Goal: Task Accomplishment & Management: Complete application form

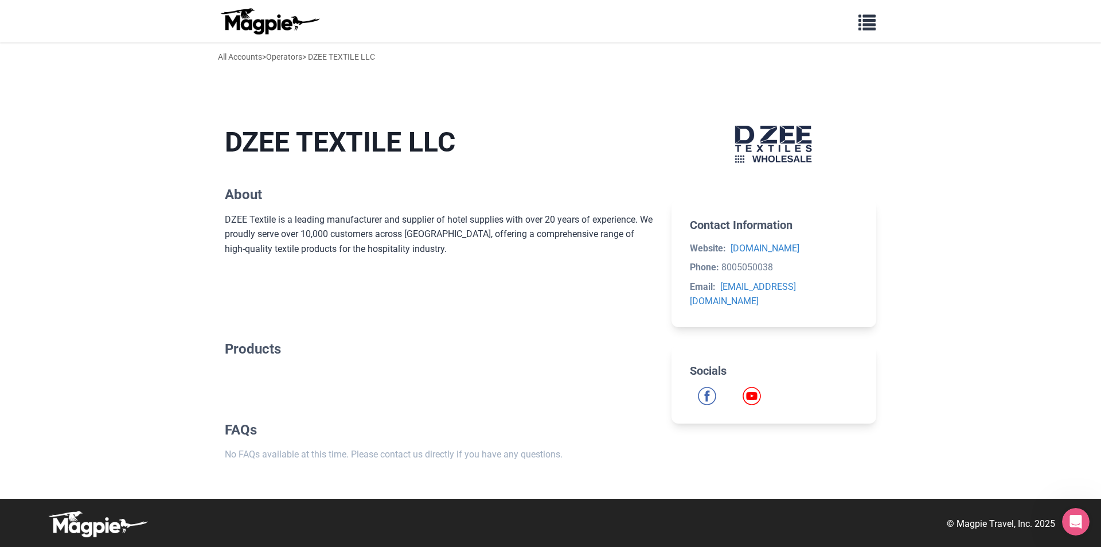
click at [276, 24] on img at bounding box center [269, 21] width 103 height 28
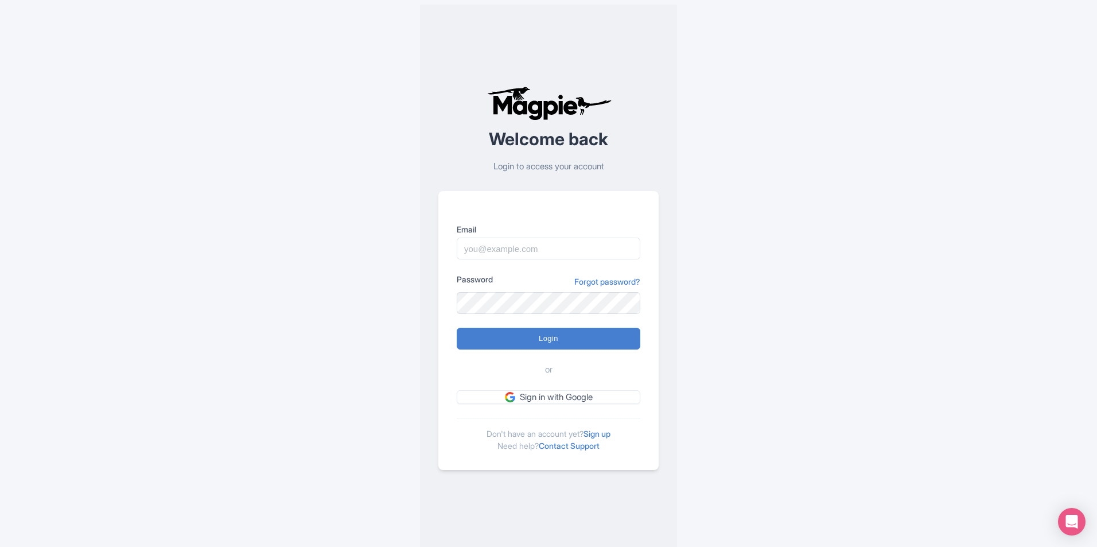
click at [491, 242] on input "Email" at bounding box center [549, 248] width 184 height 22
click at [515, 248] on input "Email" at bounding box center [549, 248] width 184 height 22
click at [519, 246] on input "Email" at bounding box center [549, 248] width 184 height 22
click at [610, 433] on link "Sign up" at bounding box center [596, 433] width 27 height 10
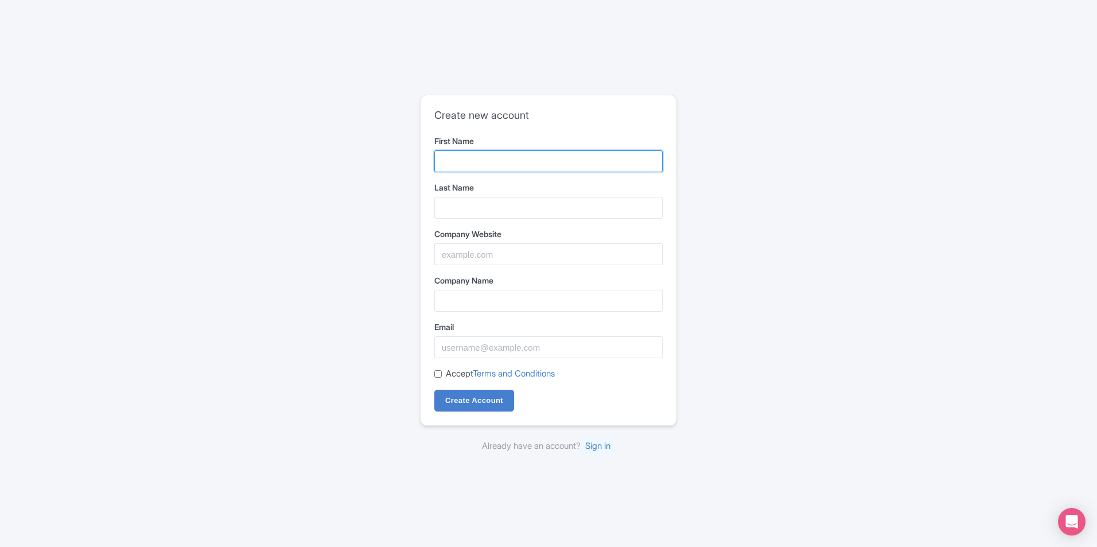
click at [482, 158] on input "First Name" at bounding box center [548, 161] width 228 height 22
type input "[PERSON_NAME]"
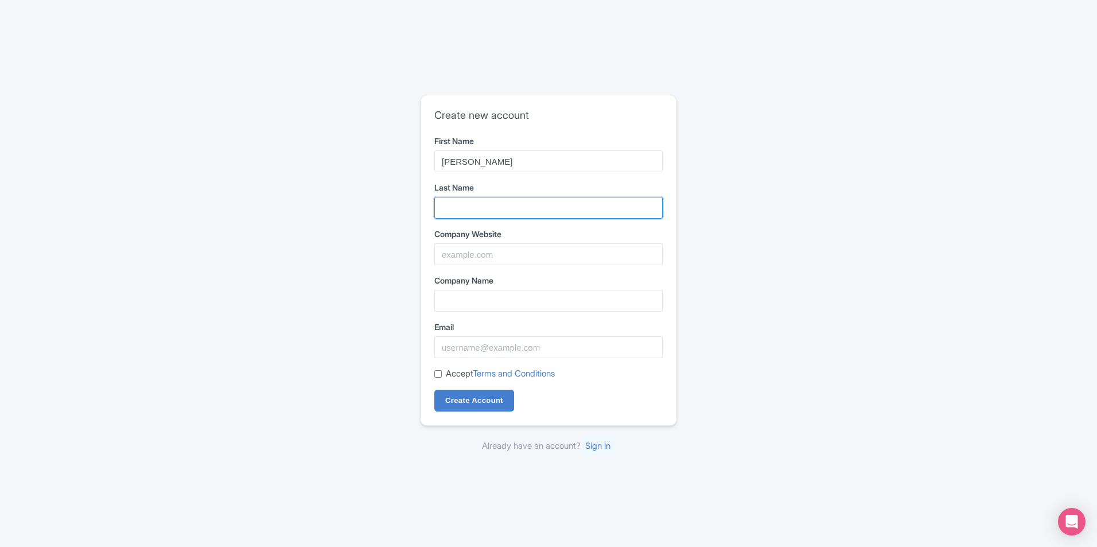
type input "Gran"
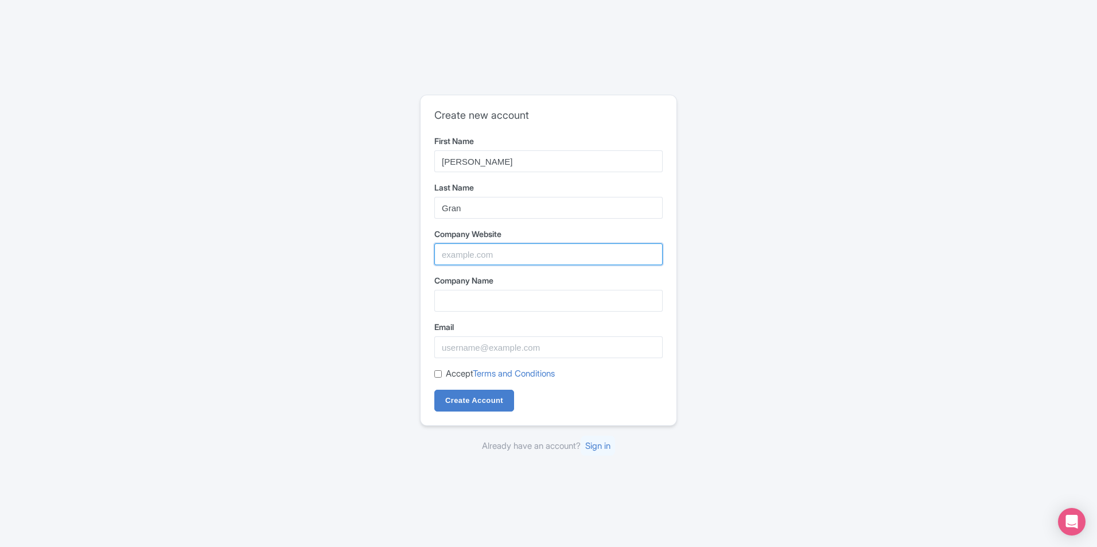
type input "[URL][DOMAIN_NAME]"
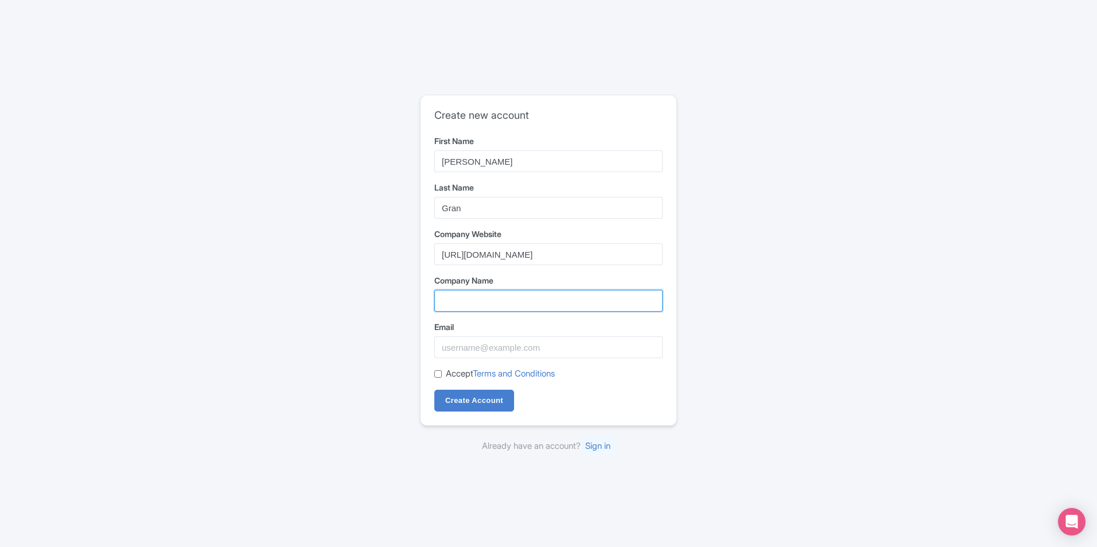
type input "[URL][DOMAIN_NAME]"
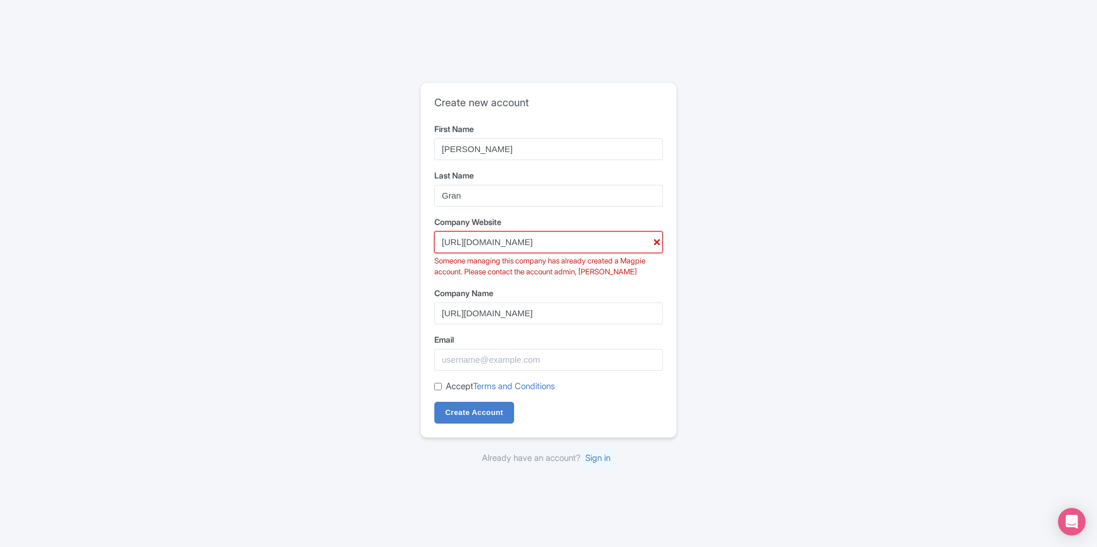
click at [539, 243] on input "[URL][DOMAIN_NAME]" at bounding box center [548, 242] width 228 height 22
click at [387, 286] on div "Create new account First Name [PERSON_NAME] Last Name Gran Company Website [URL…" at bounding box center [548, 273] width 734 height 392
click at [502, 313] on input "[URL][DOMAIN_NAME]" at bounding box center [548, 313] width 228 height 22
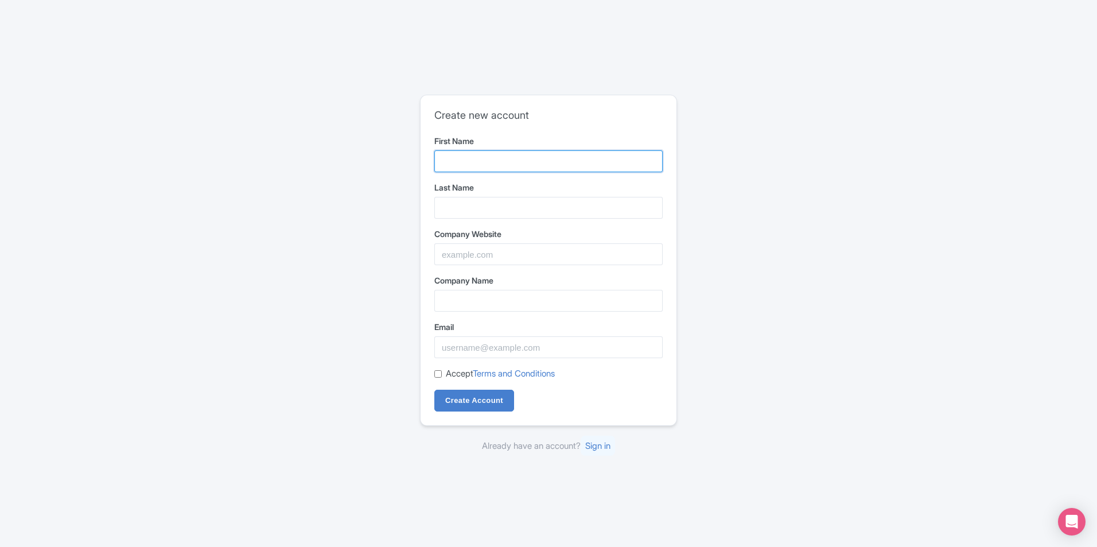
click at [475, 164] on input "First Name" at bounding box center [548, 161] width 228 height 22
type input "[PERSON_NAME]"
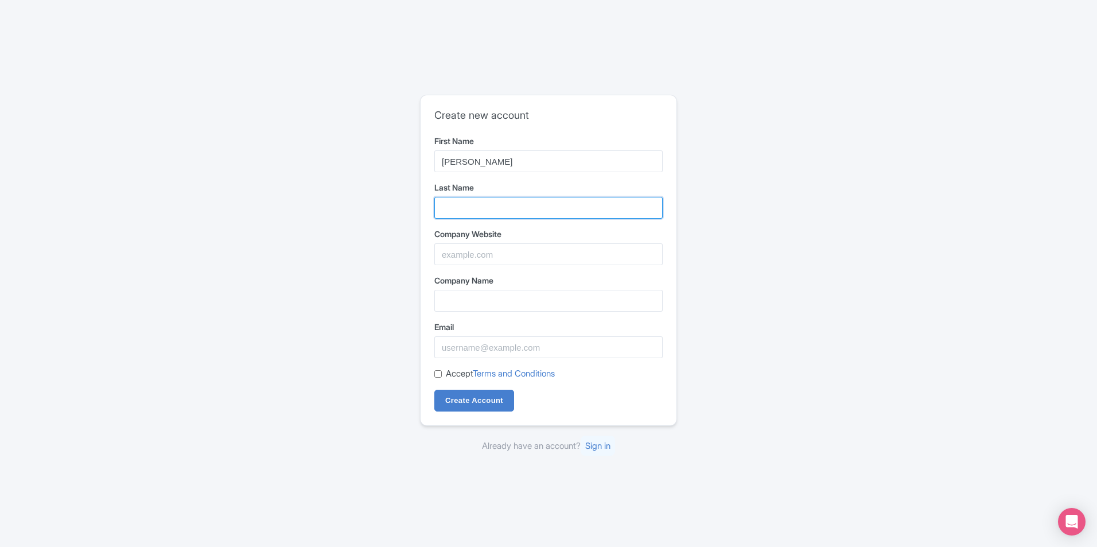
type input "Gran"
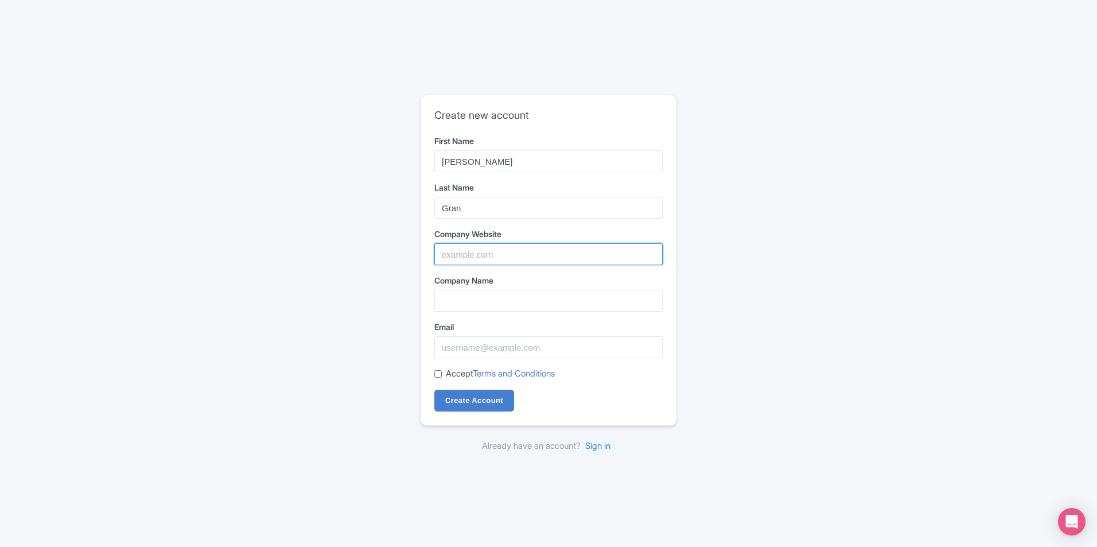
type input "[URL][DOMAIN_NAME]"
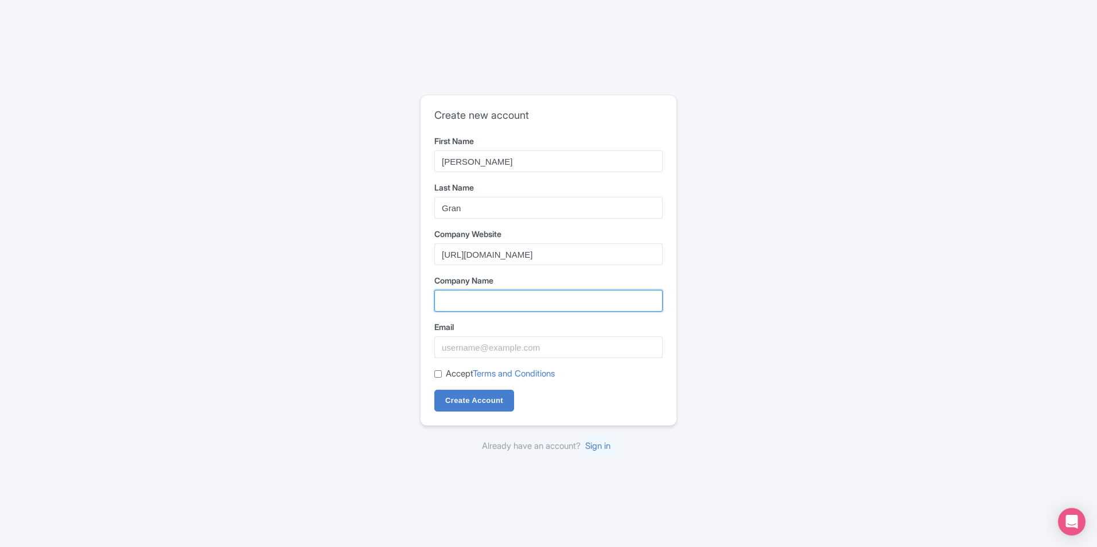
type input "[URL][DOMAIN_NAME]"
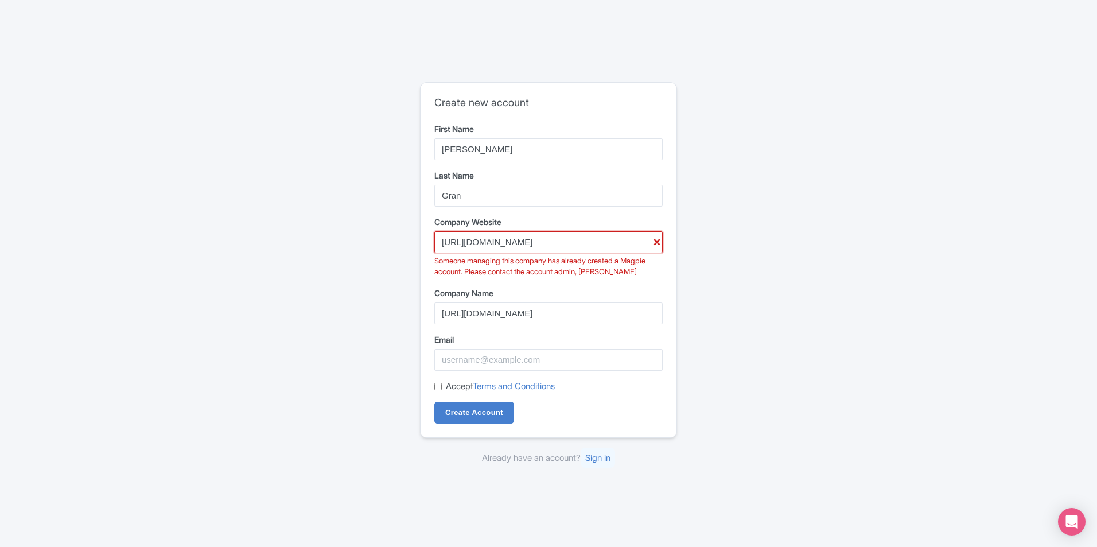
drag, startPoint x: 466, startPoint y: 241, endPoint x: 394, endPoint y: 241, distance: 72.3
click at [395, 242] on div "Create new account First Name [PERSON_NAME] Last Name Gran Company Website [URL…" at bounding box center [548, 273] width 734 height 392
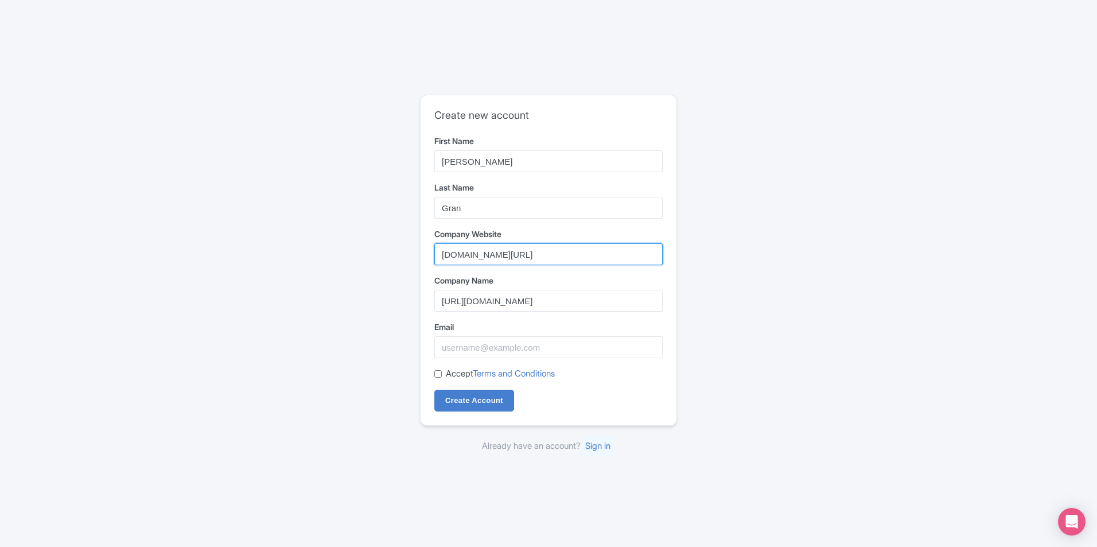
click at [520, 250] on input "dzeeusa.com/" at bounding box center [548, 254] width 228 height 22
type input "dzeeusa.com"
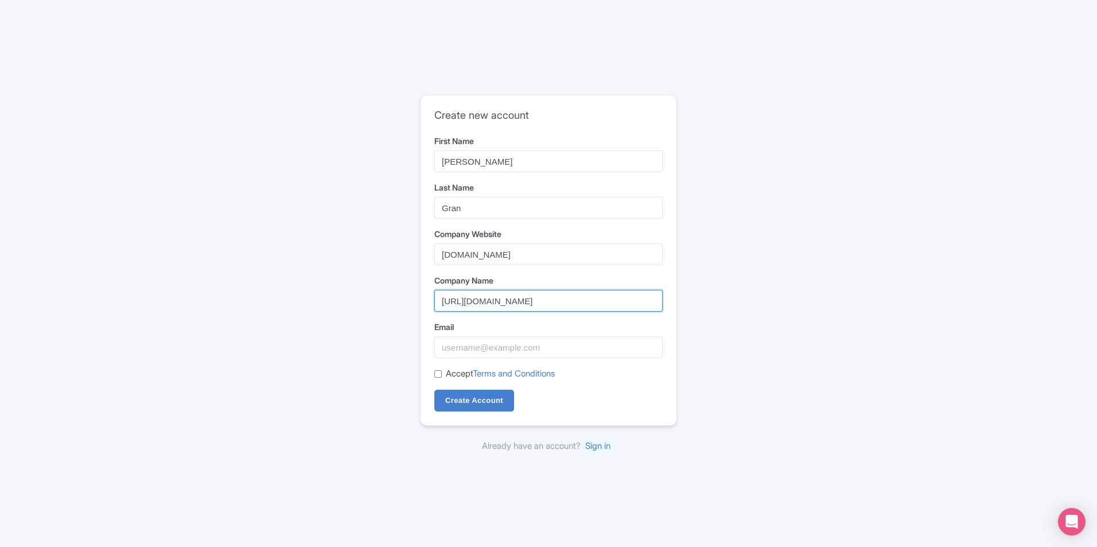
drag, startPoint x: 535, startPoint y: 298, endPoint x: 381, endPoint y: 302, distance: 153.8
click at [381, 302] on div "Create new account First Name Casey Last Name Gran Company Website dzeeusa.com …" at bounding box center [548, 273] width 734 height 367
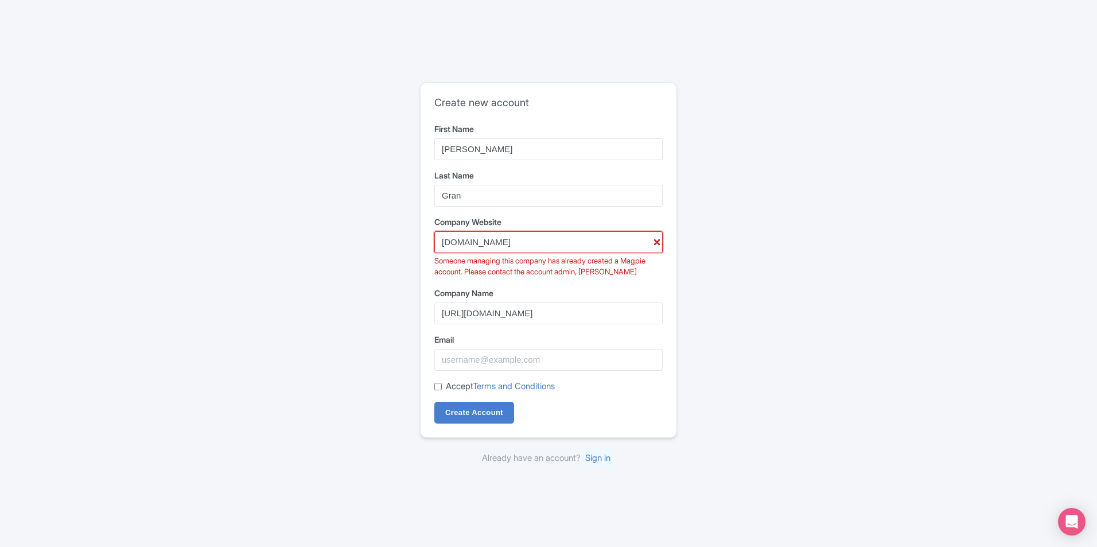
click at [514, 242] on input "dzeeusa.com" at bounding box center [548, 242] width 228 height 22
